Goal: Find specific page/section: Find specific page/section

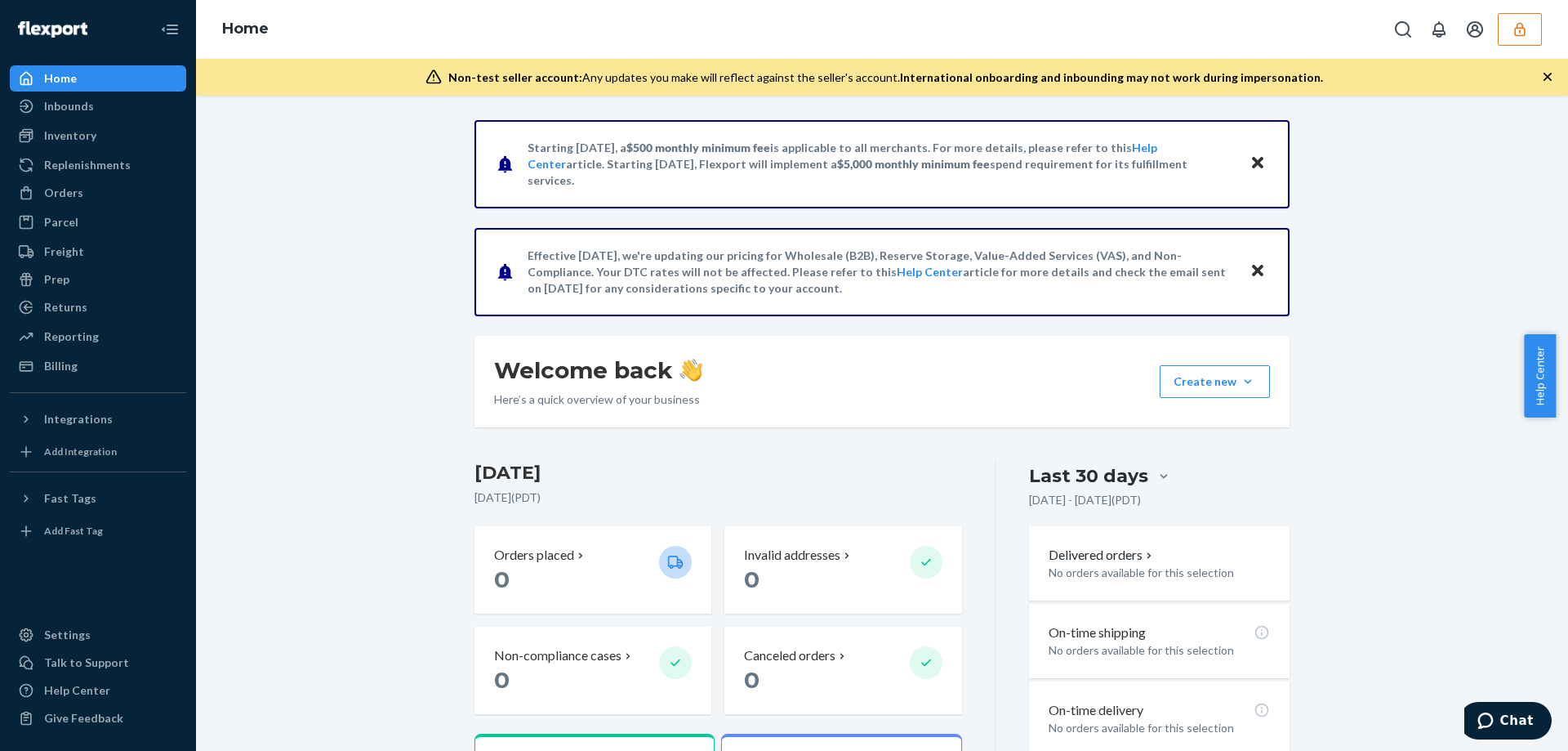
click at [395, 467] on div "Starting July 1, 2025, a $500 monthly minimum fee is applicable to all merchant…" at bounding box center [882, 556] width 1347 height 873
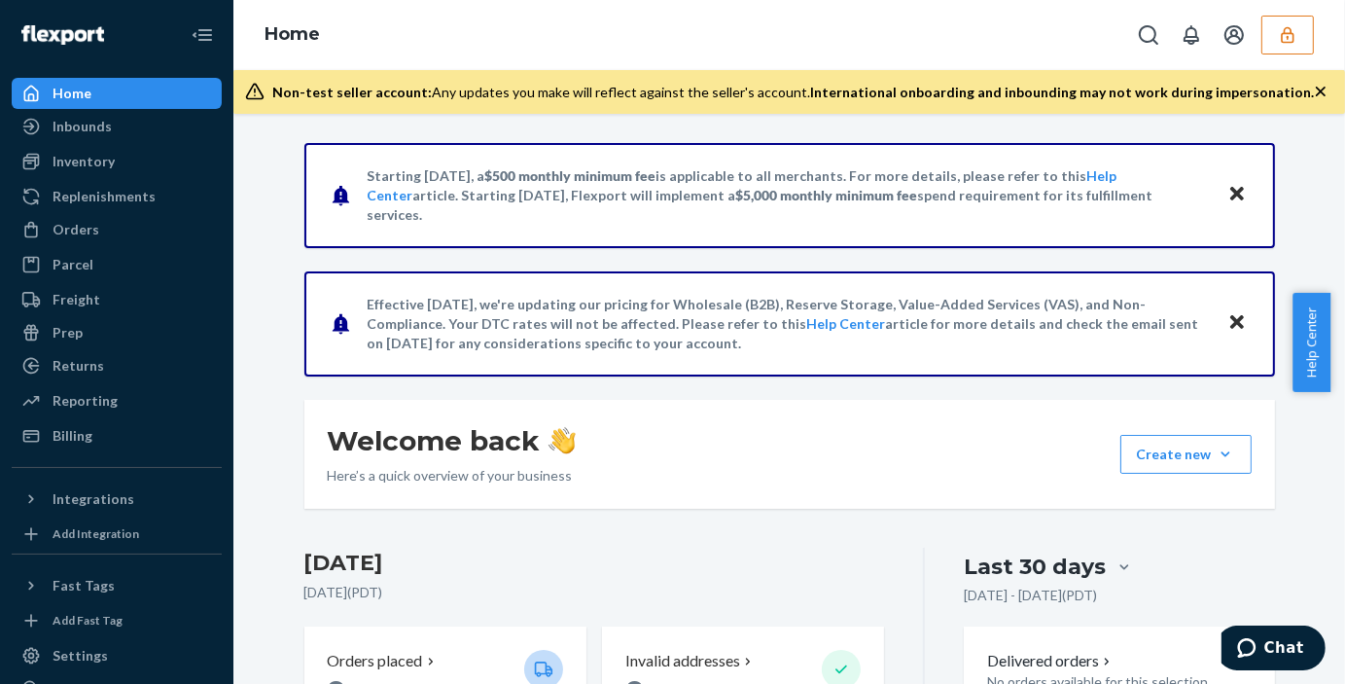
click at [731, 379] on div "Starting July 1, 2025, a $500 monthly minimum fee is applicable to all merchant…" at bounding box center [790, 662] width 1000 height 1039
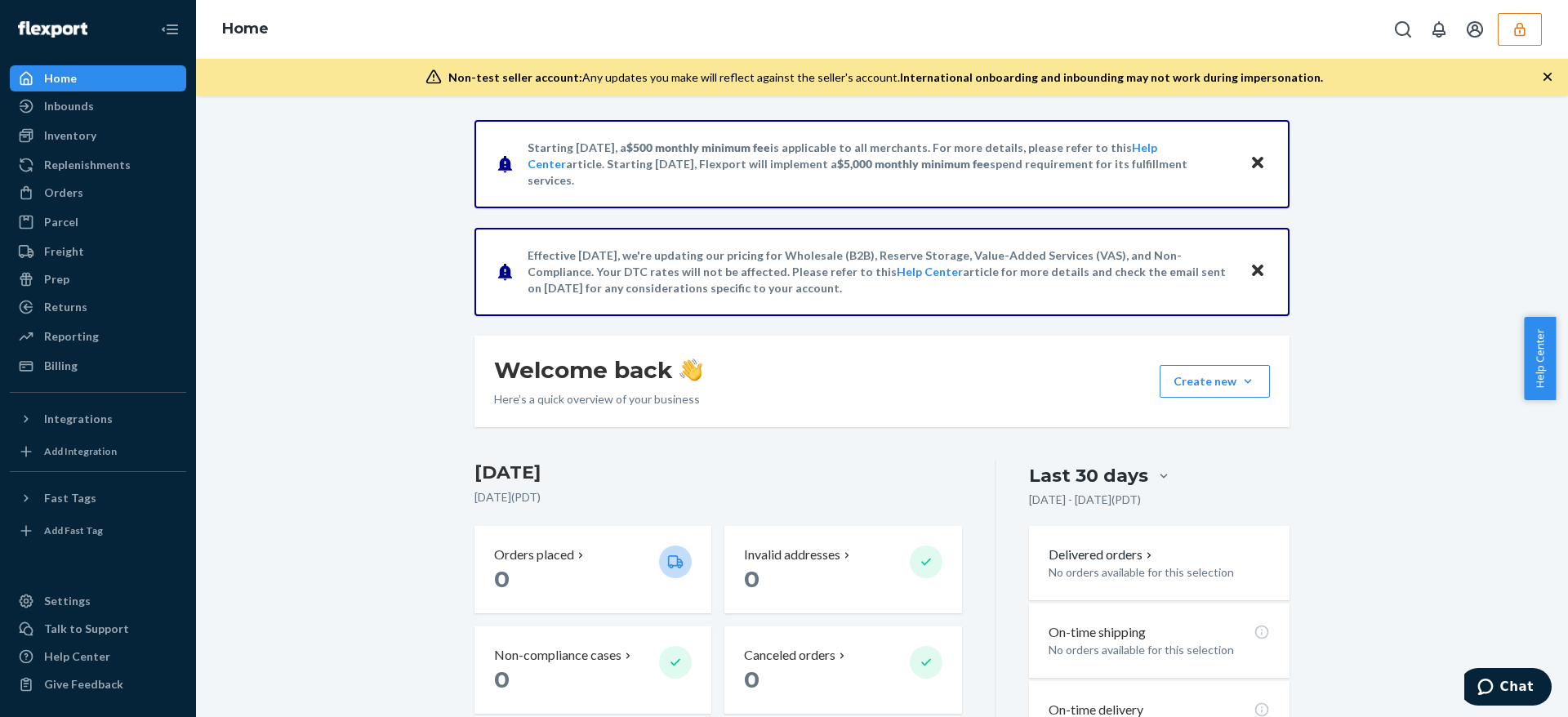
click at [1116, 32] on icon "button" at bounding box center [1519, 29] width 16 height 16
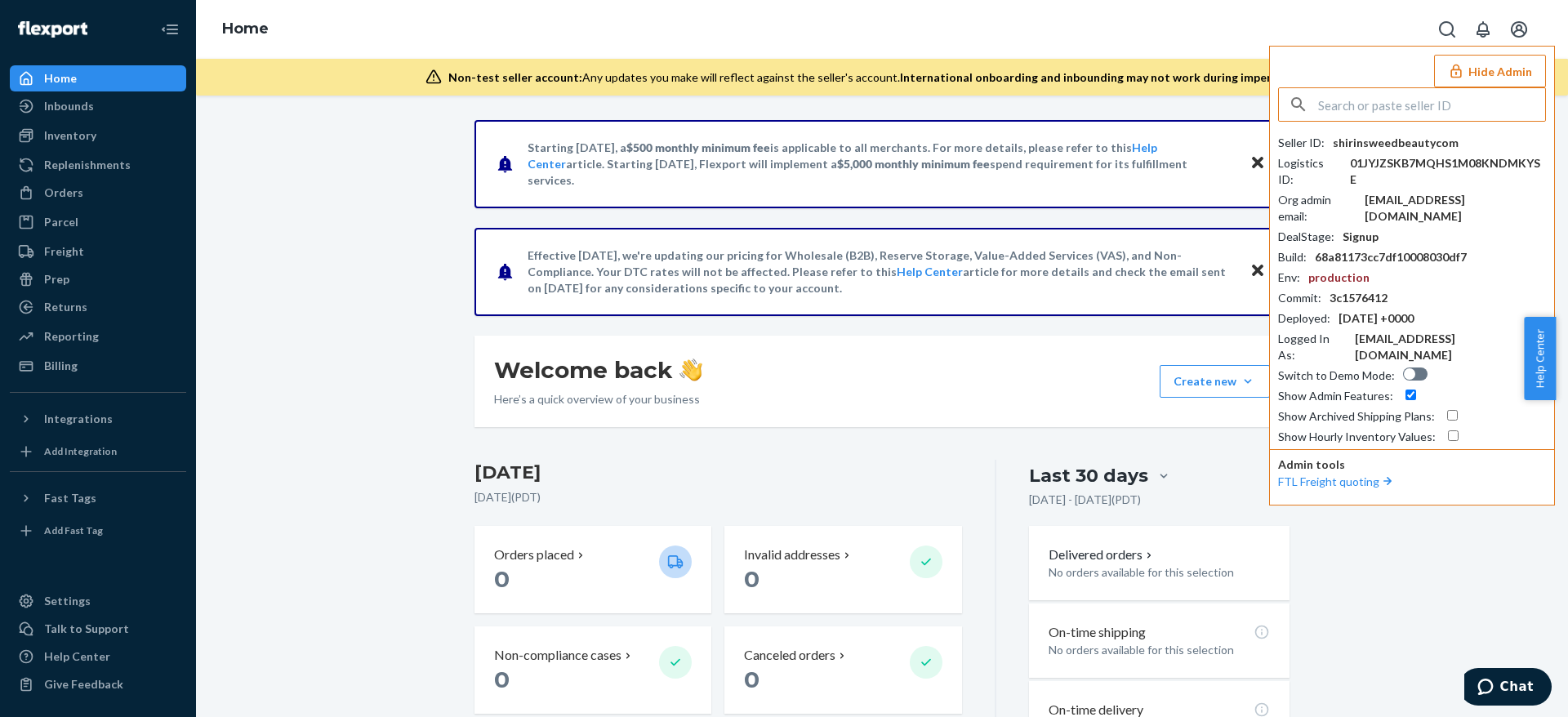
click at [1116, 97] on input "text" at bounding box center [1431, 104] width 227 height 33
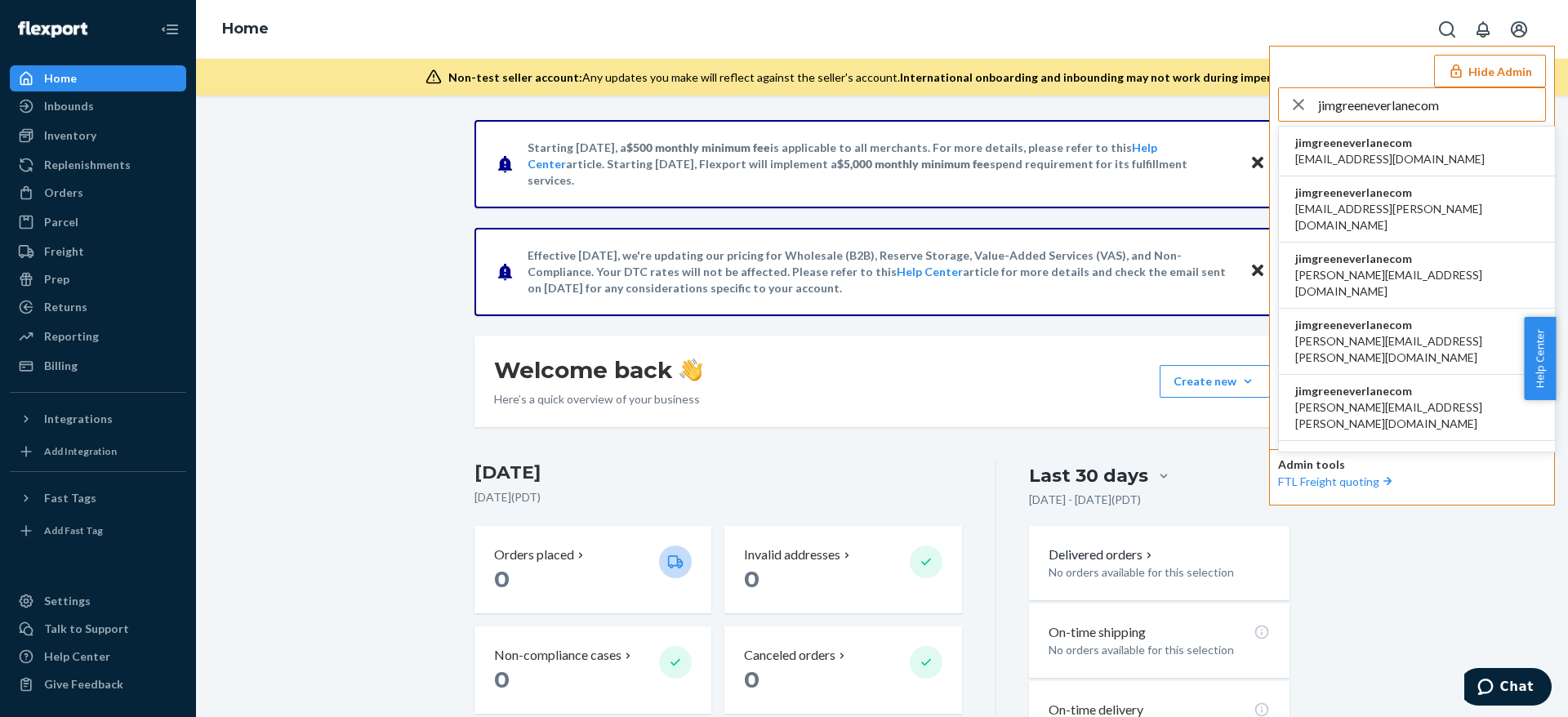
type input "jimgreeneverlanecom"
click at [1116, 161] on span "accounting@everlane.com" at bounding box center [1390, 159] width 190 height 16
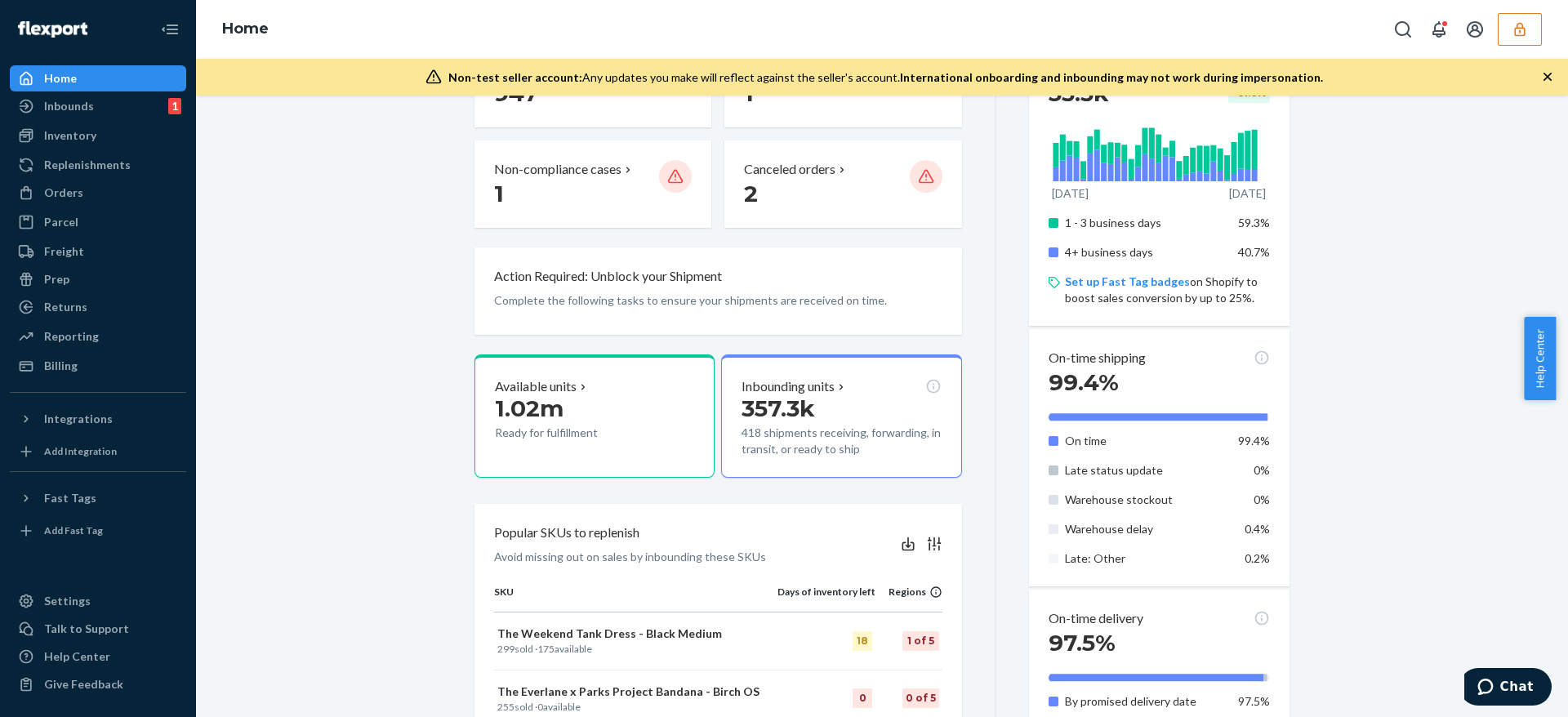
scroll to position [1034, 0]
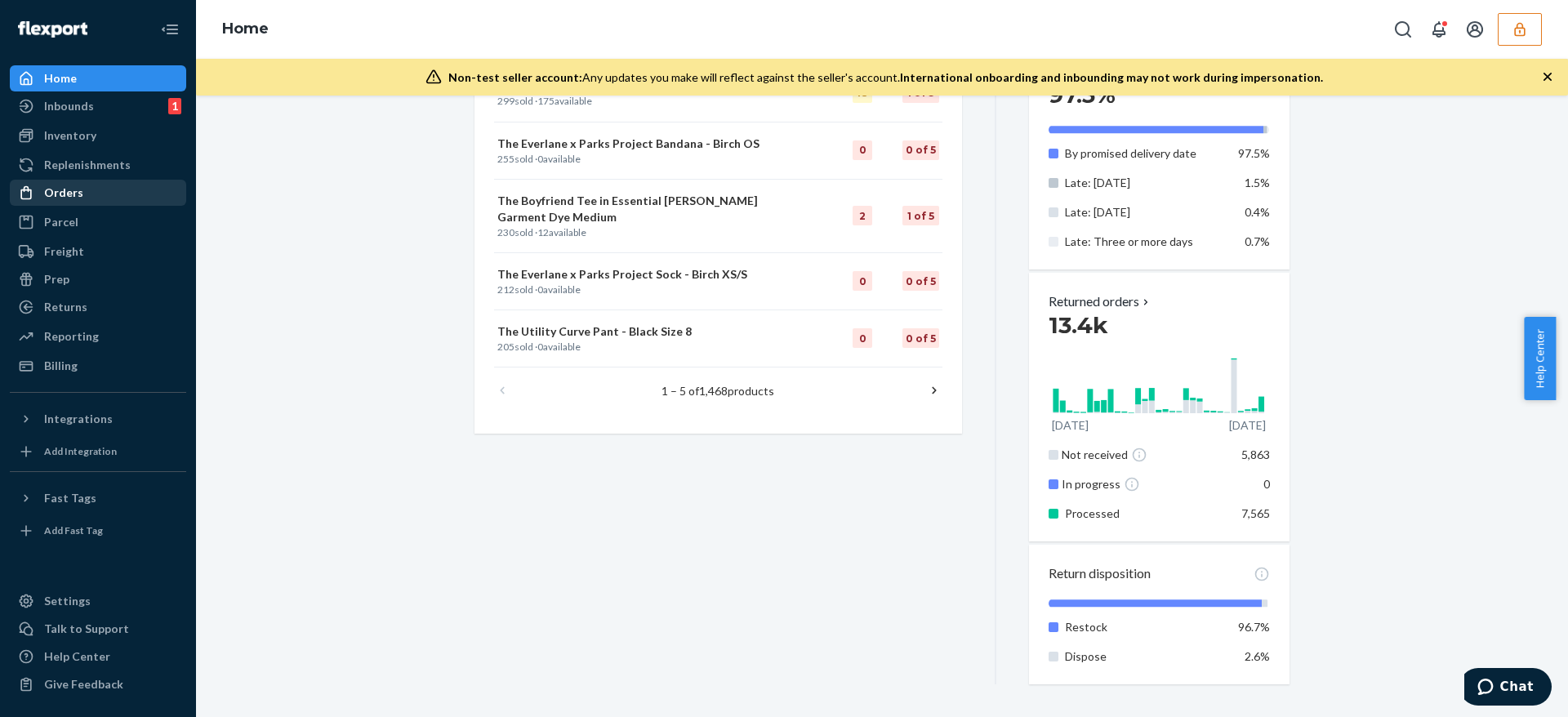
click at [76, 196] on div "Orders" at bounding box center [64, 192] width 39 height 16
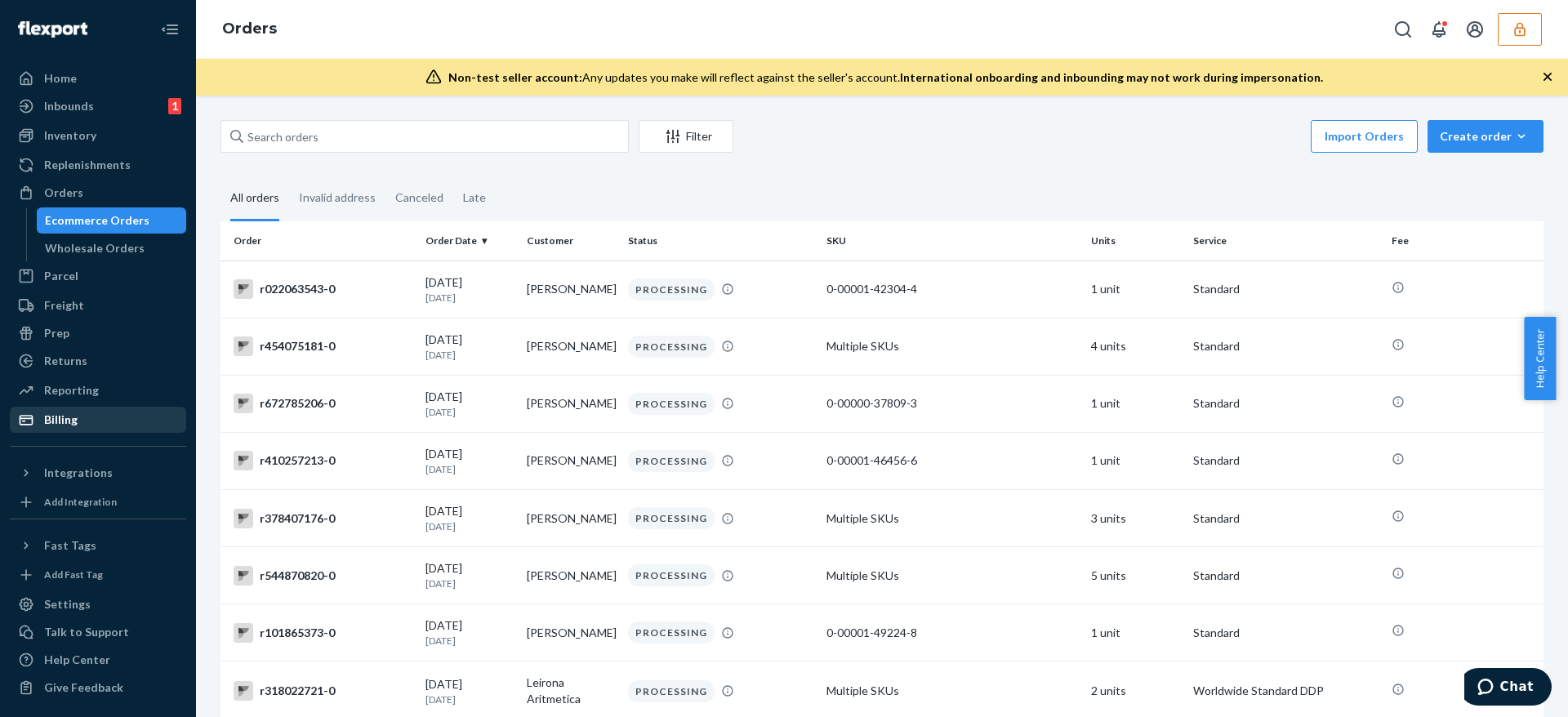
click at [57, 422] on div "Billing" at bounding box center [61, 419] width 34 height 16
